Goal: Navigation & Orientation: Go to known website

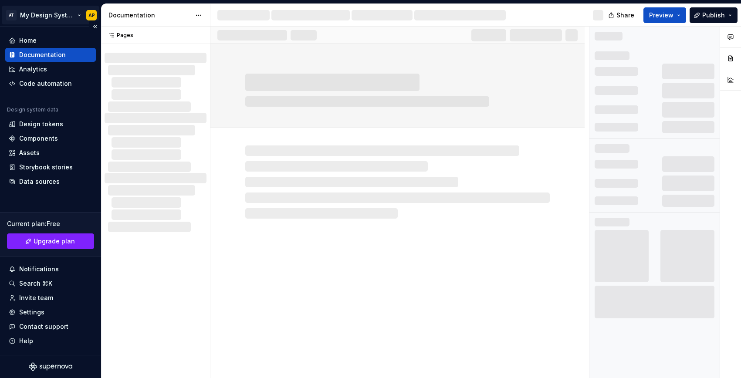
click at [79, 15] on html "AT My Design System AP Home Documentation Analytics Code automation Design syst…" at bounding box center [370, 189] width 741 height 378
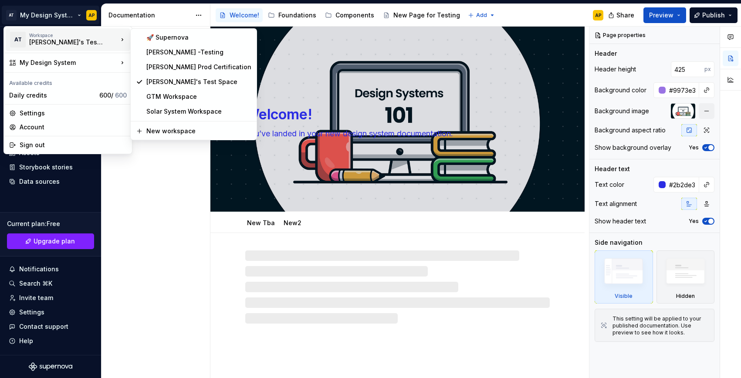
type textarea "*"
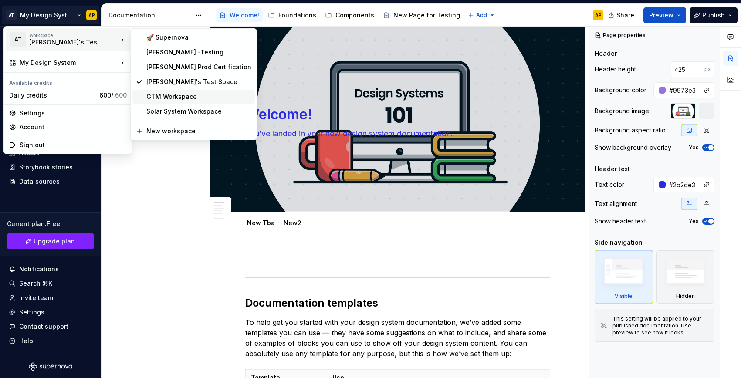
click at [151, 98] on div "GTM Workspace" at bounding box center [198, 96] width 105 height 9
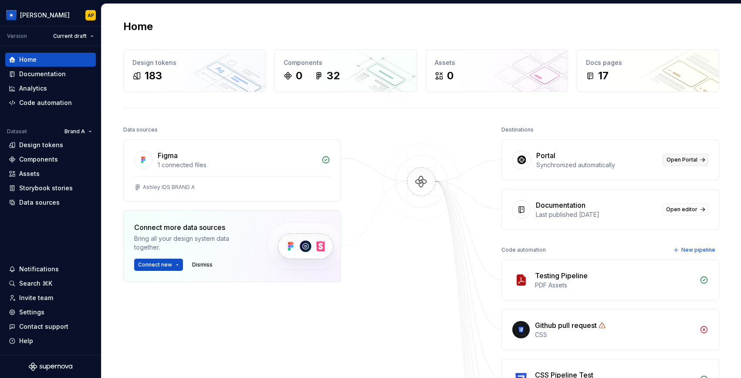
click at [670, 158] on span "Open Portal" at bounding box center [682, 159] width 31 height 7
